Goal: Task Accomplishment & Management: Use online tool/utility

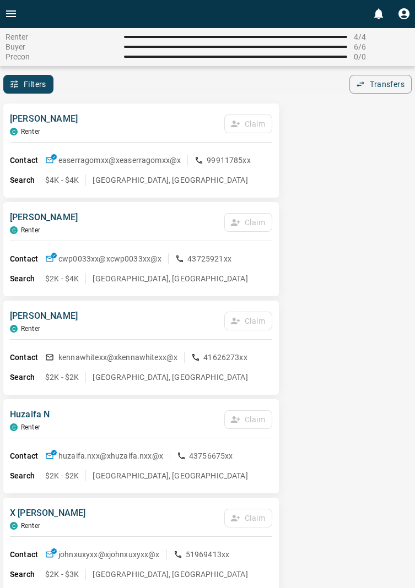
click at [20, 17] on button "Open drawer" at bounding box center [11, 14] width 22 height 28
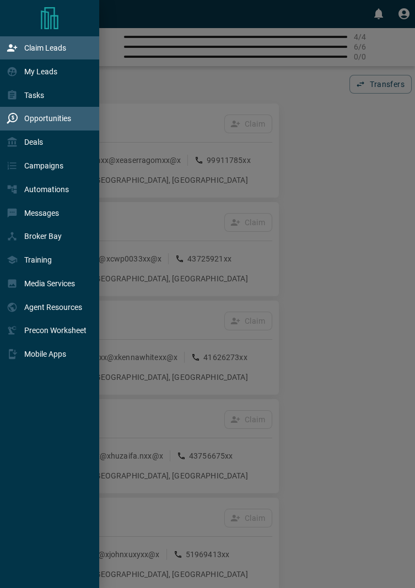
click at [64, 121] on p "Opportunities" at bounding box center [47, 118] width 47 height 9
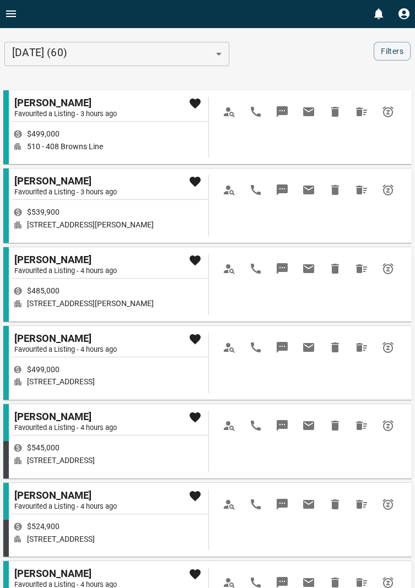
click at [20, 10] on button "Open drawer" at bounding box center [11, 14] width 22 height 28
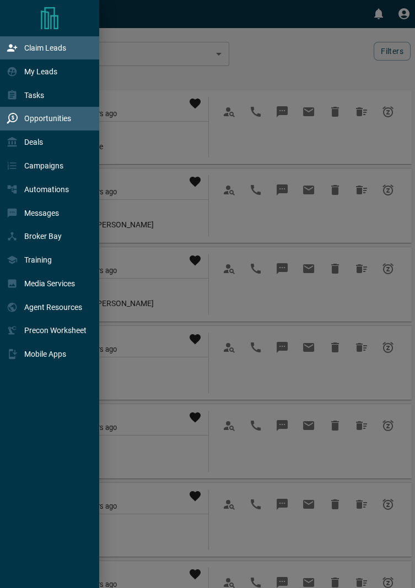
click at [50, 49] on p "Claim Leads" at bounding box center [45, 47] width 42 height 9
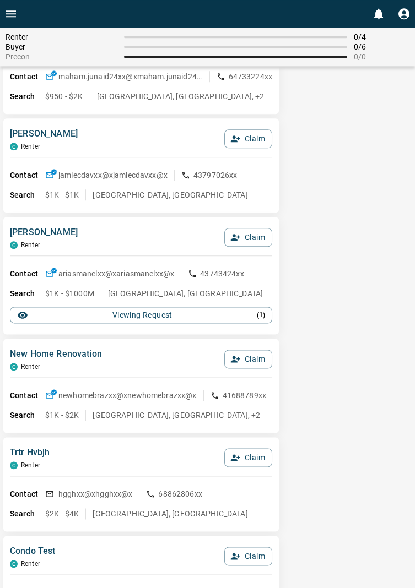
scroll to position [2351, 0]
click at [270, 314] on button "Viewing Request ( 1 )" at bounding box center [141, 314] width 262 height 17
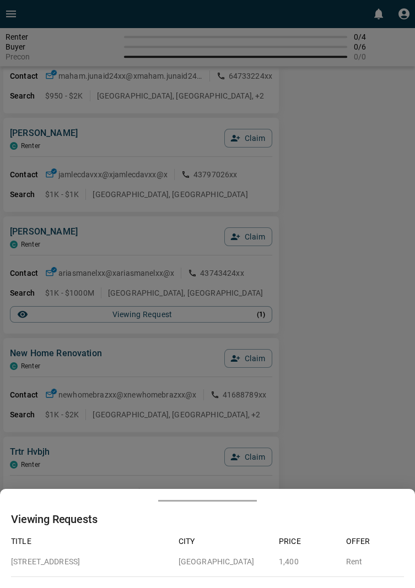
click at [361, 260] on div at bounding box center [207, 294] width 415 height 588
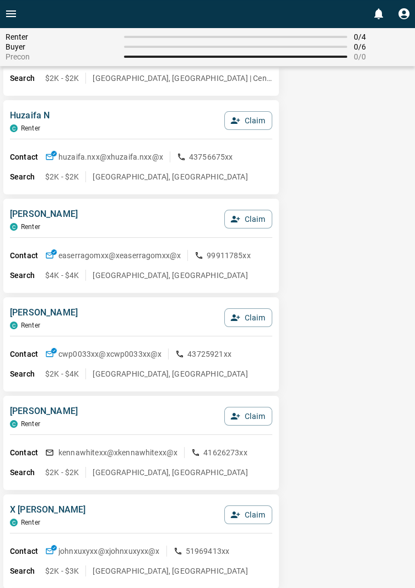
scroll to position [0, 0]
